Goal: Information Seeking & Learning: Learn about a topic

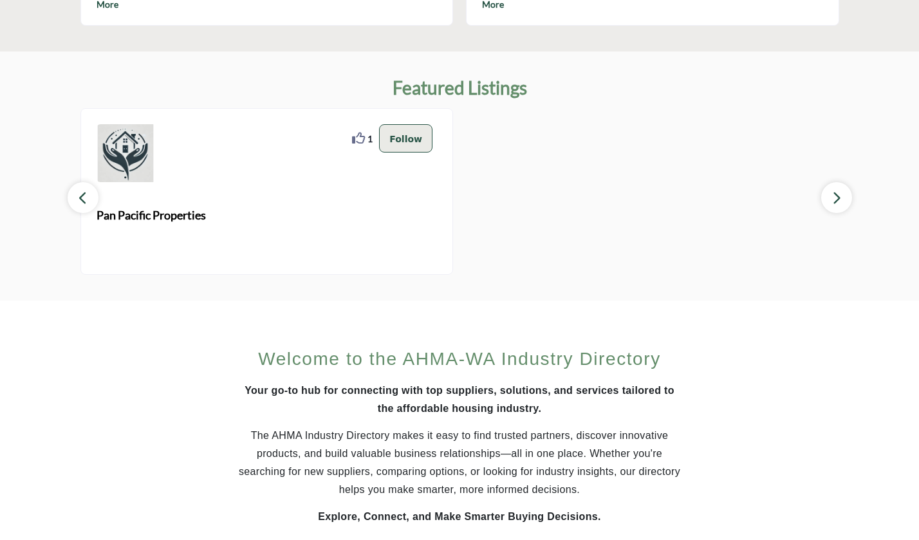
scroll to position [557, 0]
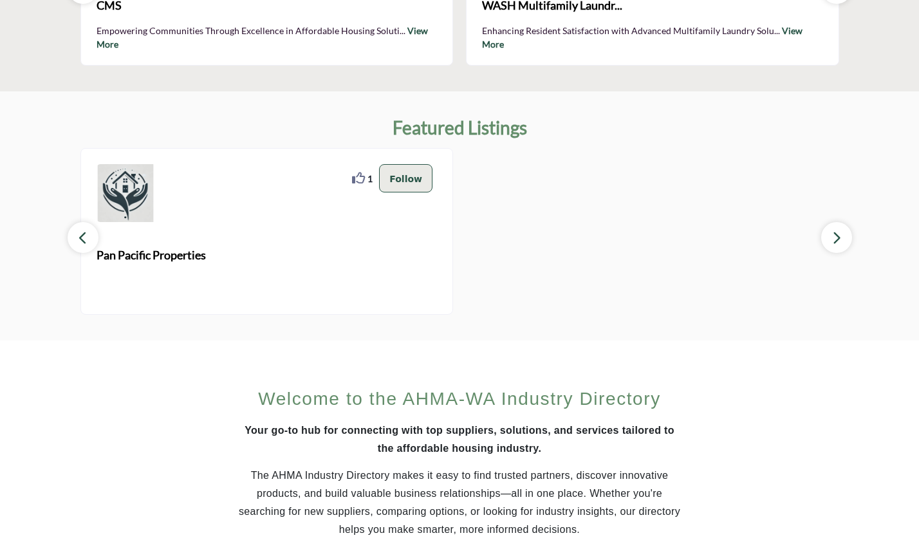
click at [839, 232] on icon "button" at bounding box center [837, 238] width 10 height 16
click at [79, 240] on icon "button" at bounding box center [83, 238] width 10 height 16
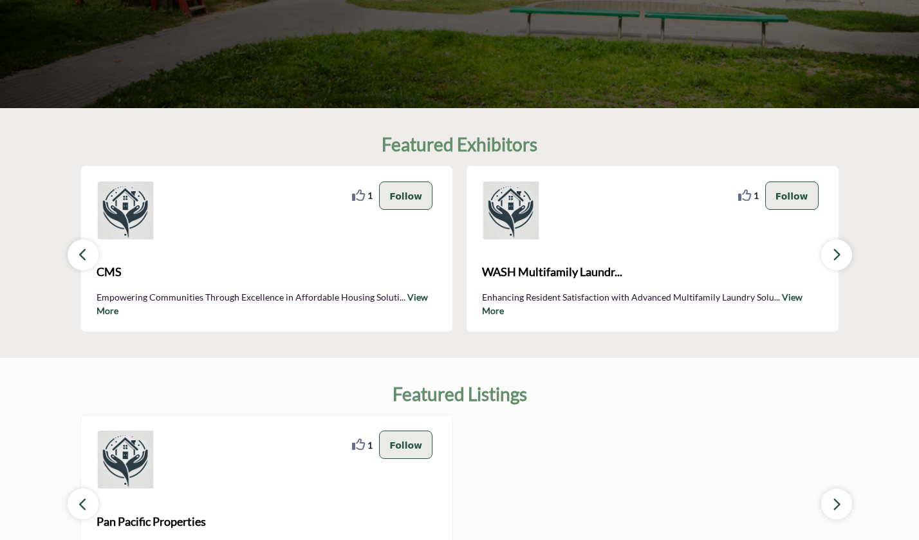
scroll to position [235, 0]
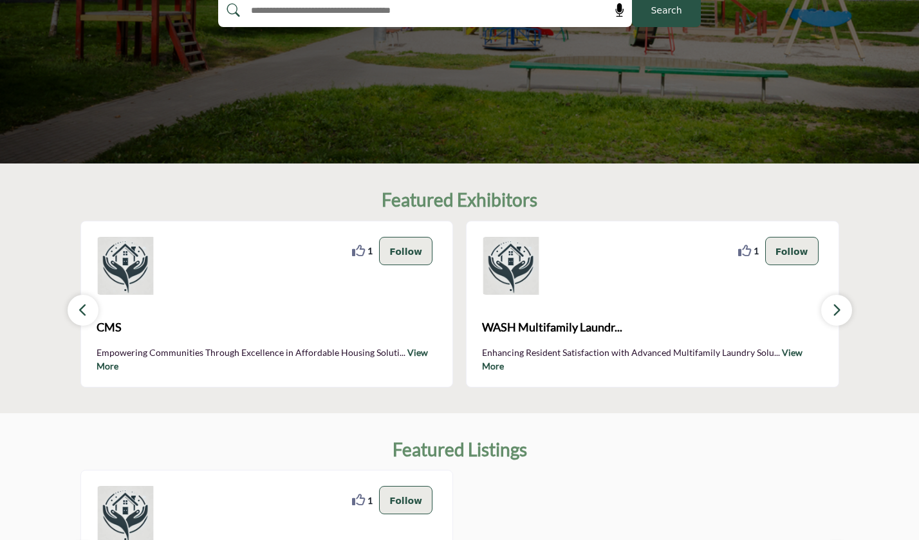
click at [803, 353] on link "View More" at bounding box center [642, 359] width 321 height 24
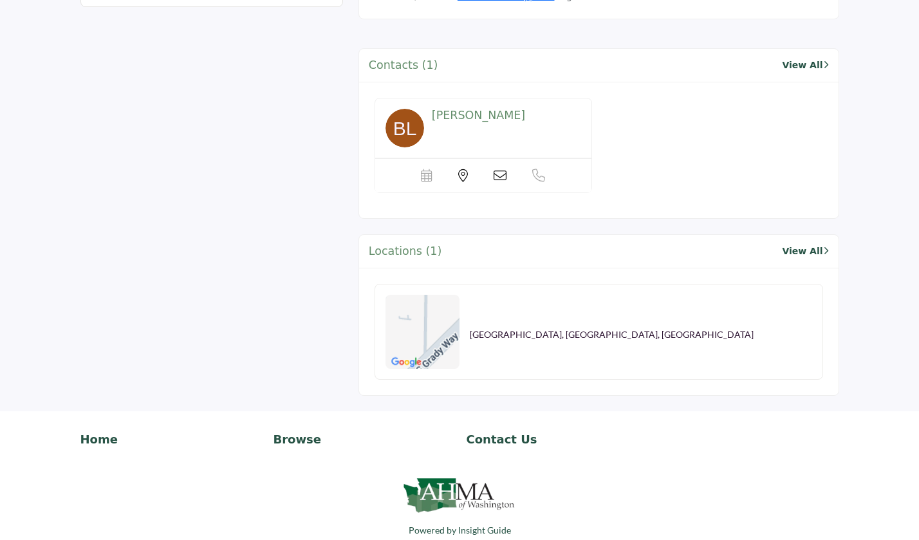
scroll to position [971, 0]
